Goal: Contribute content

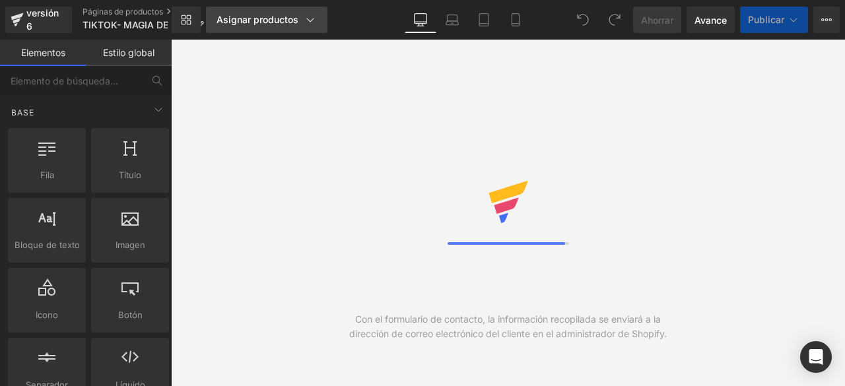
click at [263, 22] on font "Asignar productos" at bounding box center [258, 19] width 82 height 11
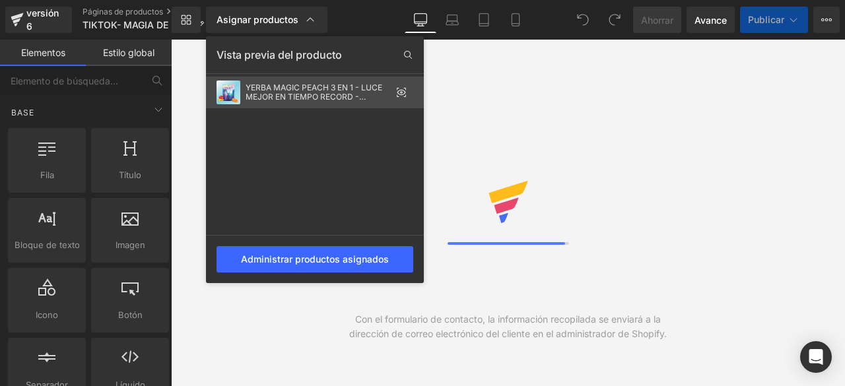
click at [366, 100] on font "YERBA MAGIC PEACH 3 EN 1 - LUCE MEJOR EN TIEMPO RECORD - INSTANTÁNEO EN POLVO (…" at bounding box center [314, 97] width 137 height 28
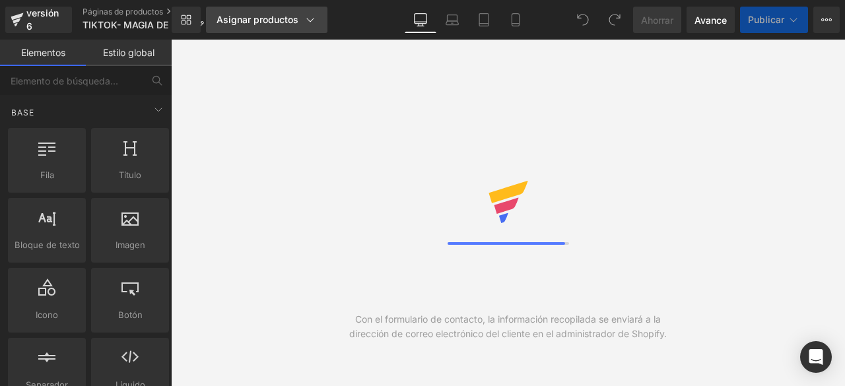
click at [260, 22] on font "Asignar productos" at bounding box center [258, 19] width 82 height 11
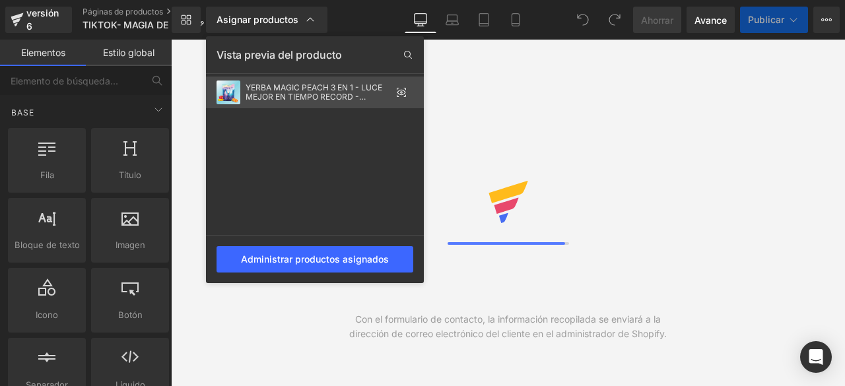
click at [399, 90] on icon at bounding box center [402, 92] width 9 height 5
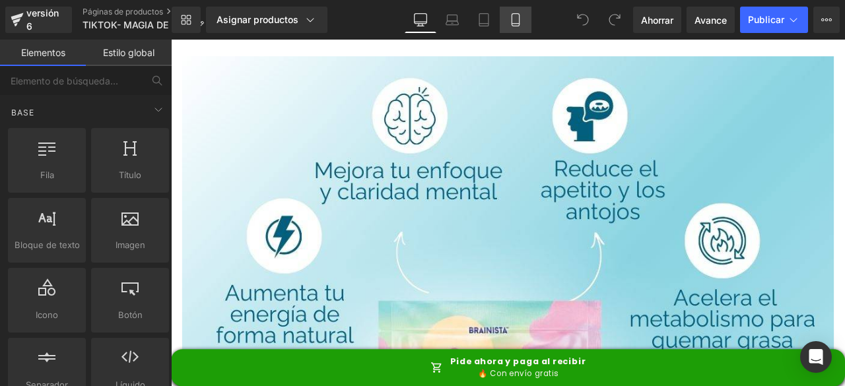
click at [512, 26] on link "Móvil" at bounding box center [516, 20] width 32 height 26
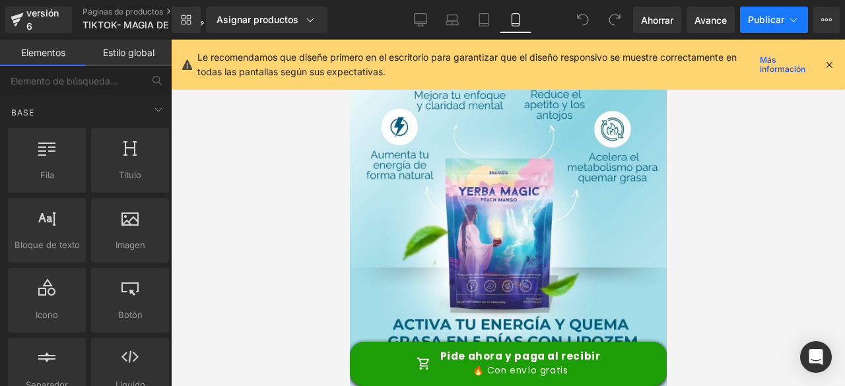
click at [756, 22] on font "Publicar" at bounding box center [766, 19] width 36 height 11
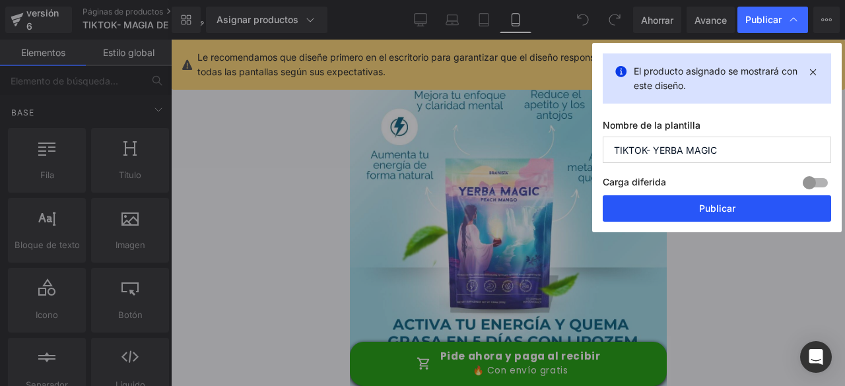
click at [678, 207] on button "Publicar" at bounding box center [717, 209] width 229 height 26
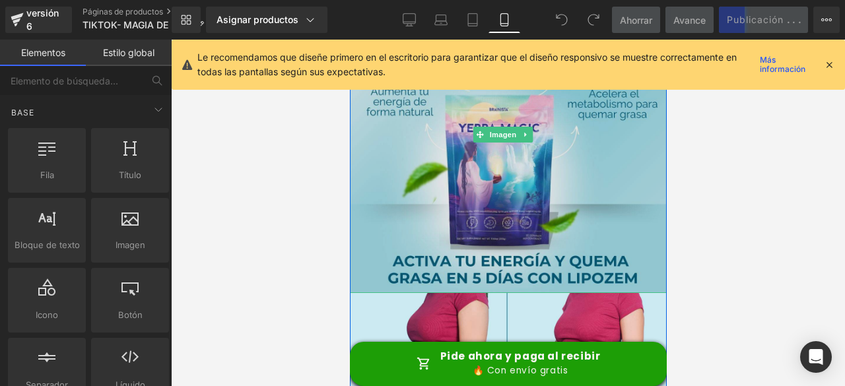
scroll to position [66, 0]
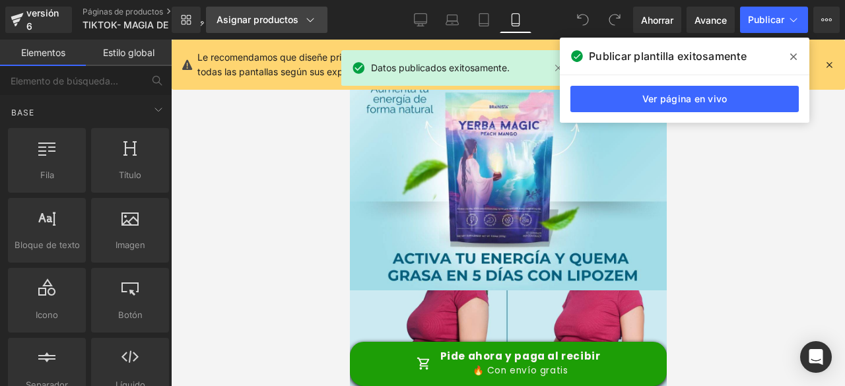
click at [304, 17] on icon at bounding box center [310, 19] width 13 height 13
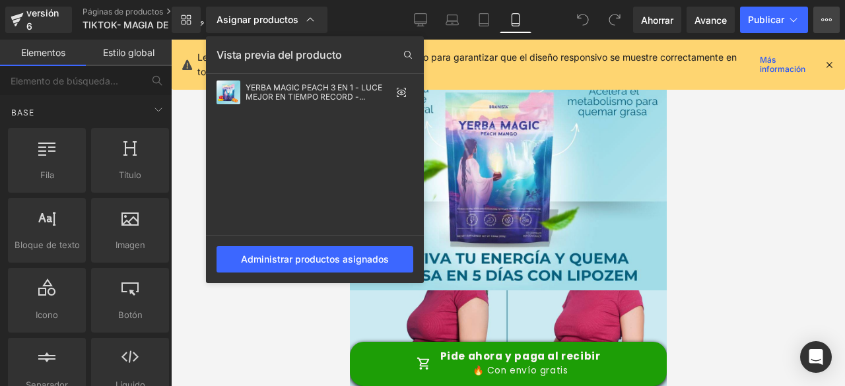
click at [826, 14] on button "Ver página en vivo Ver con plantilla actual Guardar plantilla en la biblioteca …" at bounding box center [827, 20] width 26 height 26
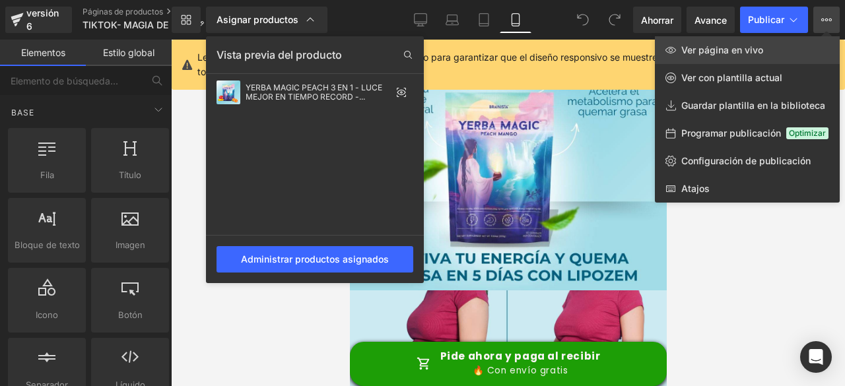
click at [754, 51] on font "Ver página en vivo" at bounding box center [723, 49] width 82 height 11
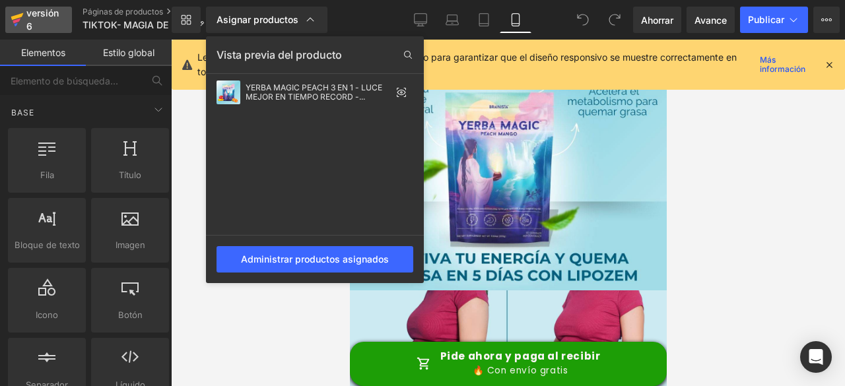
click at [33, 18] on font "versión 6" at bounding box center [42, 19] width 32 height 24
